Goal: Check status: Check status

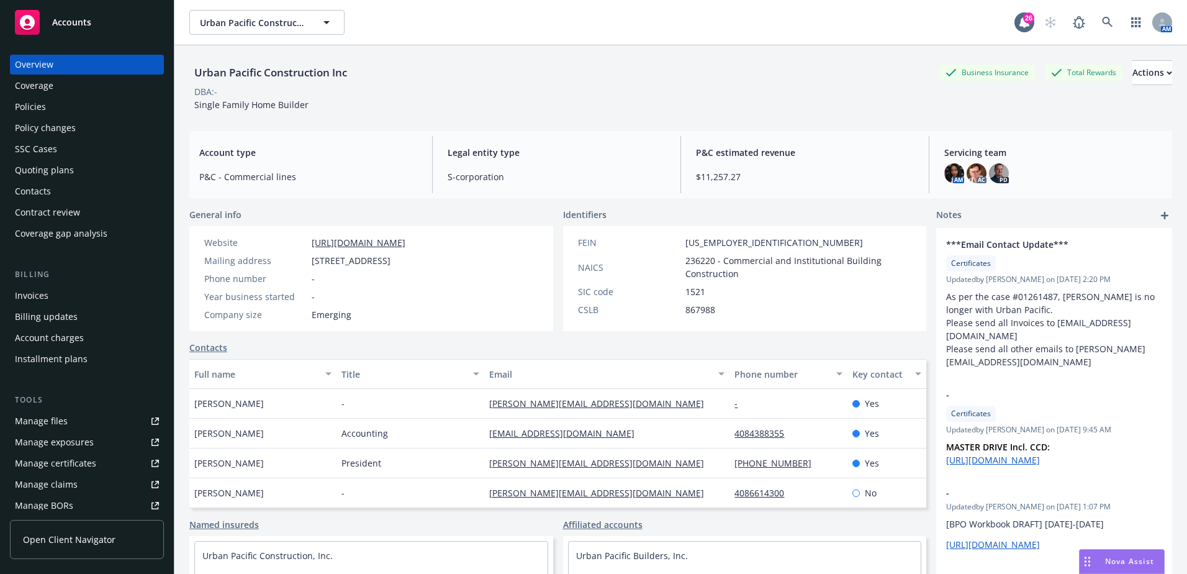
click at [67, 81] on div "Coverage" at bounding box center [87, 86] width 144 height 20
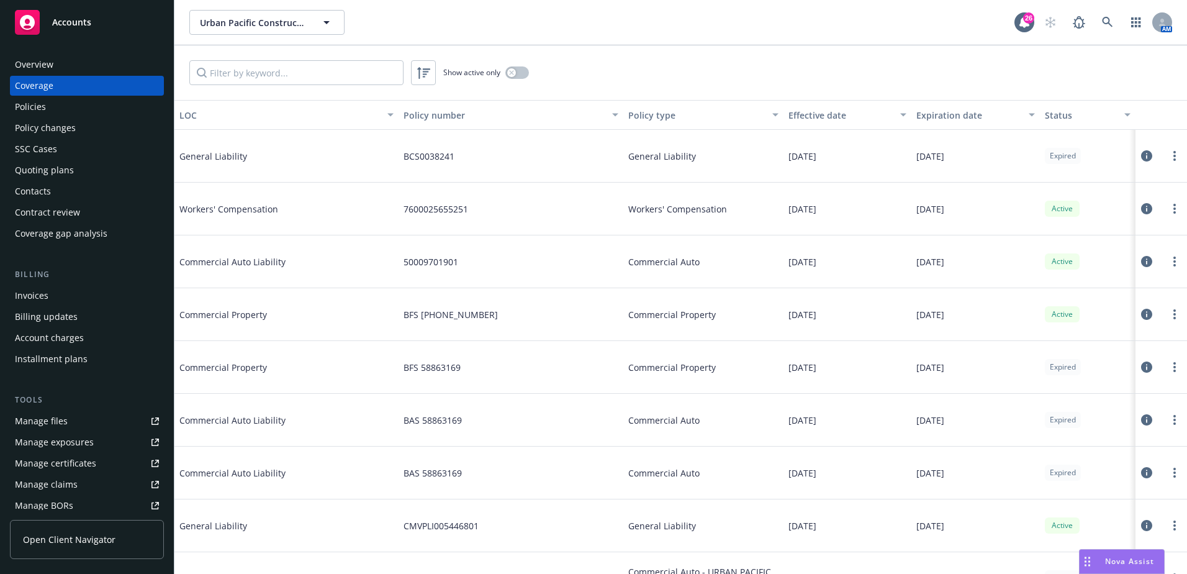
click at [677, 112] on div "Policy type" at bounding box center [696, 115] width 137 height 13
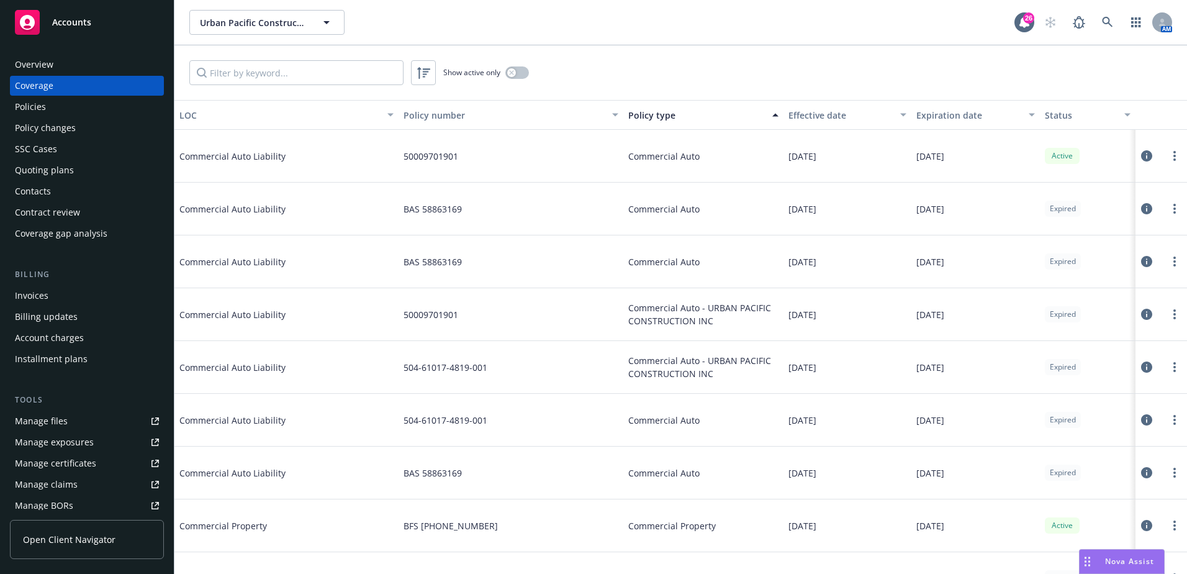
click at [677, 112] on div "Policy type" at bounding box center [696, 115] width 137 height 13
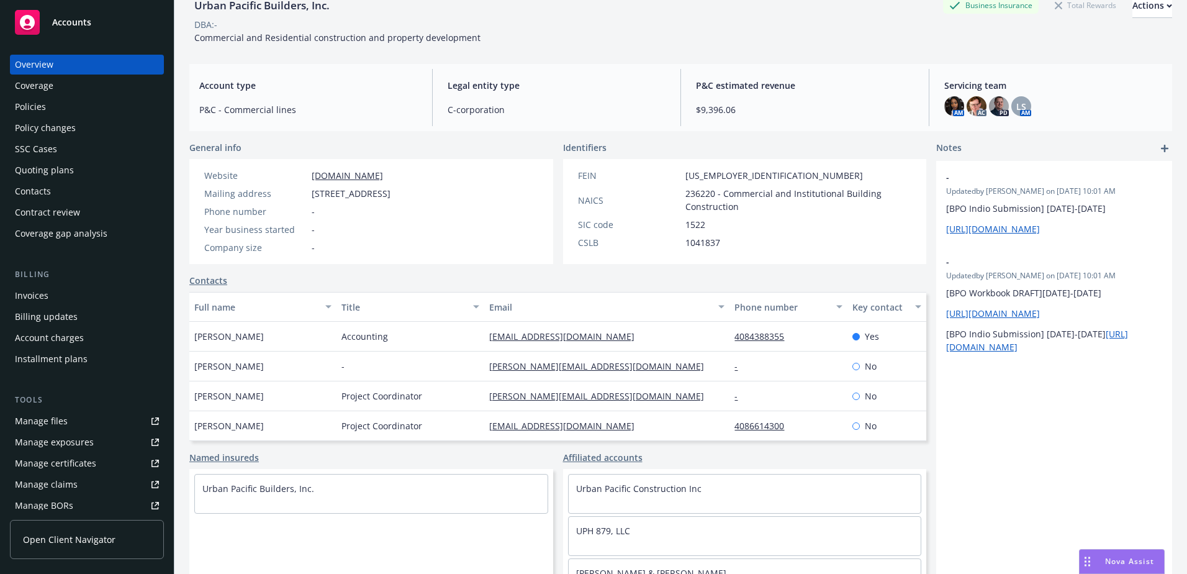
scroll to position [94, 0]
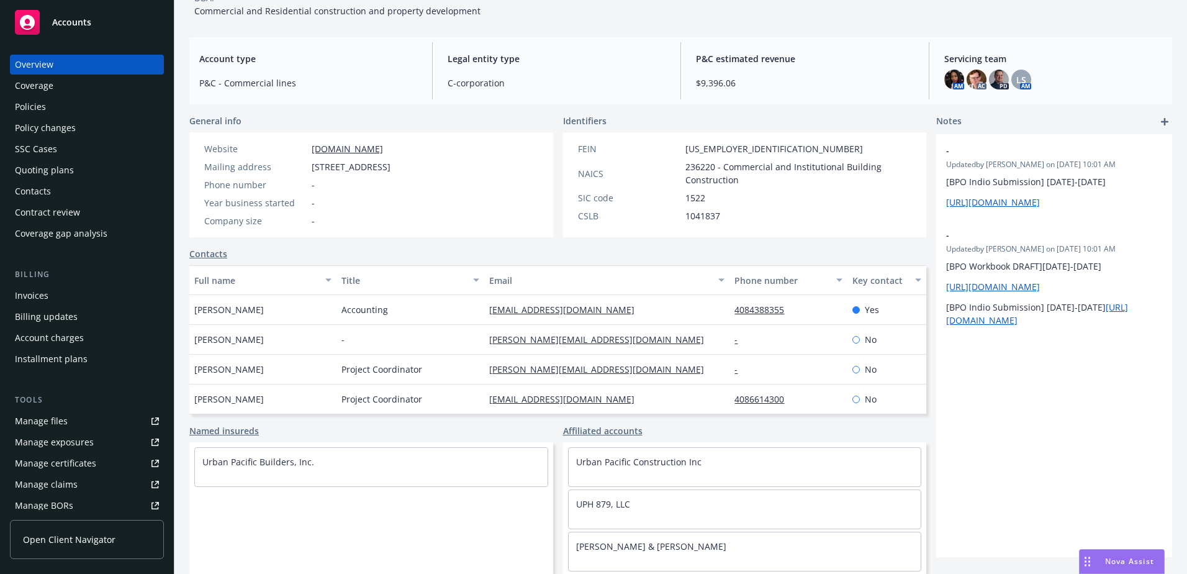
click at [62, 145] on div "SSC Cases" at bounding box center [87, 149] width 144 height 20
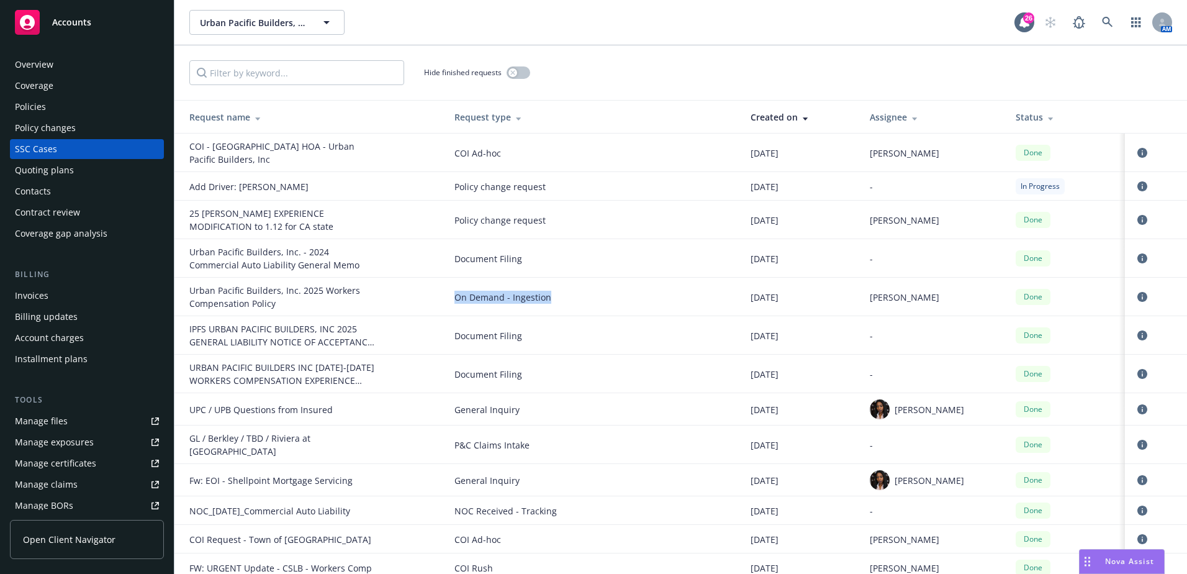
drag, startPoint x: 444, startPoint y: 295, endPoint x: 589, endPoint y: 310, distance: 145.5
click at [589, 310] on td "On Demand - Ingestion" at bounding box center [592, 296] width 297 height 38
drag, startPoint x: 589, startPoint y: 310, endPoint x: 572, endPoint y: 307, distance: 17.8
click at [579, 308] on td "On Demand - Ingestion" at bounding box center [592, 296] width 297 height 38
drag, startPoint x: 549, startPoint y: 302, endPoint x: 432, endPoint y: 298, distance: 117.4
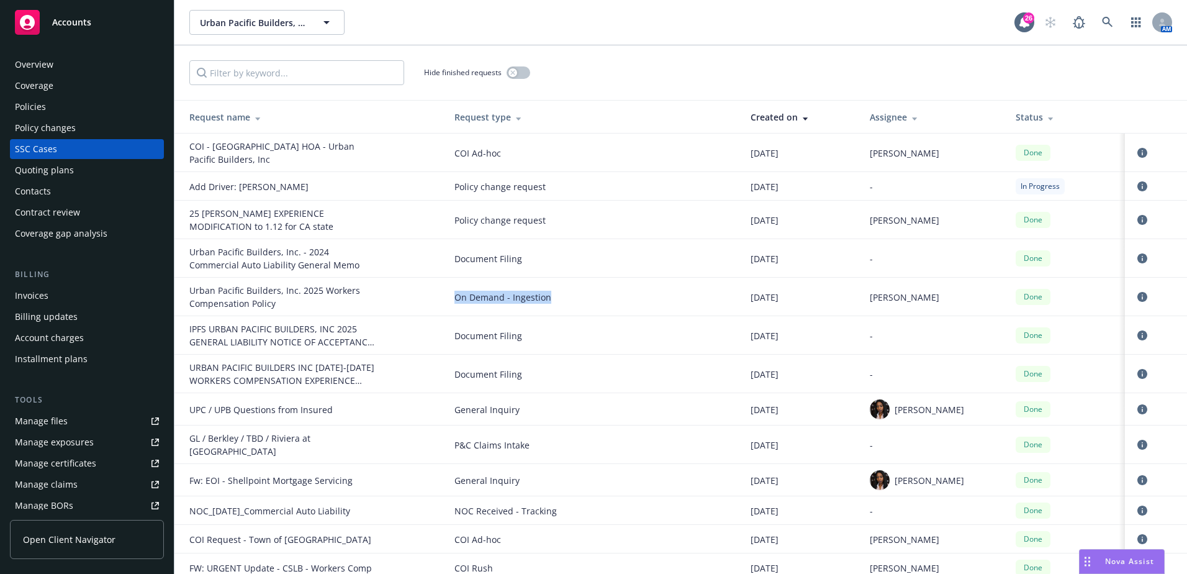
click at [432, 298] on tr "Urban Pacific Builders, Inc. 2025 Workers Compensation Policy On Demand - Inges…" at bounding box center [680, 296] width 1012 height 38
drag, startPoint x: 432, startPoint y: 298, endPoint x: 480, endPoint y: 299, distance: 47.8
click at [480, 299] on span "On Demand - Ingestion" at bounding box center [592, 296] width 277 height 13
click at [516, 300] on span "On Demand - Ingestion" at bounding box center [592, 296] width 277 height 13
